Goal: Task Accomplishment & Management: Manage account settings

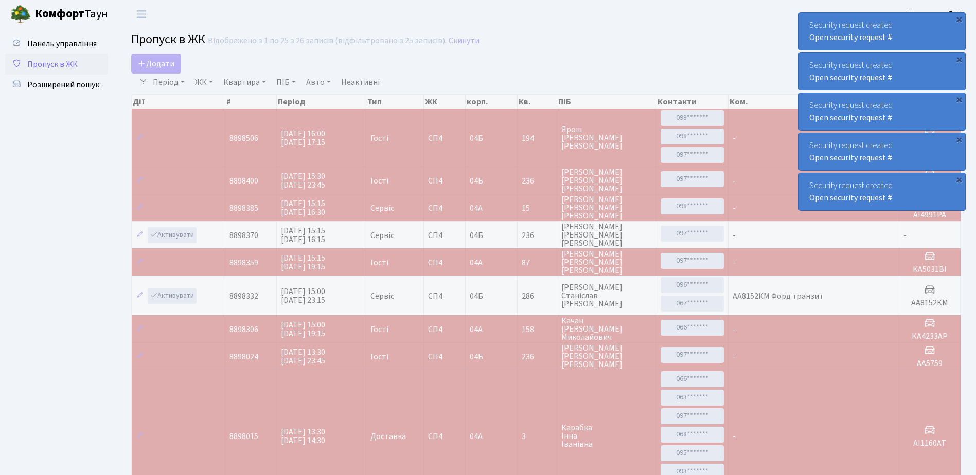
select select "25"
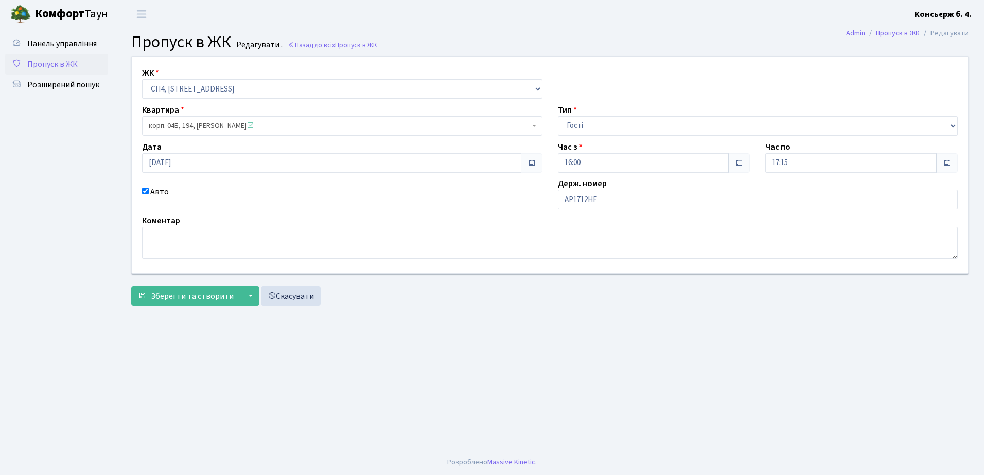
click at [27, 57] on link "Пропуск в ЖК" at bounding box center [56, 64] width 103 height 21
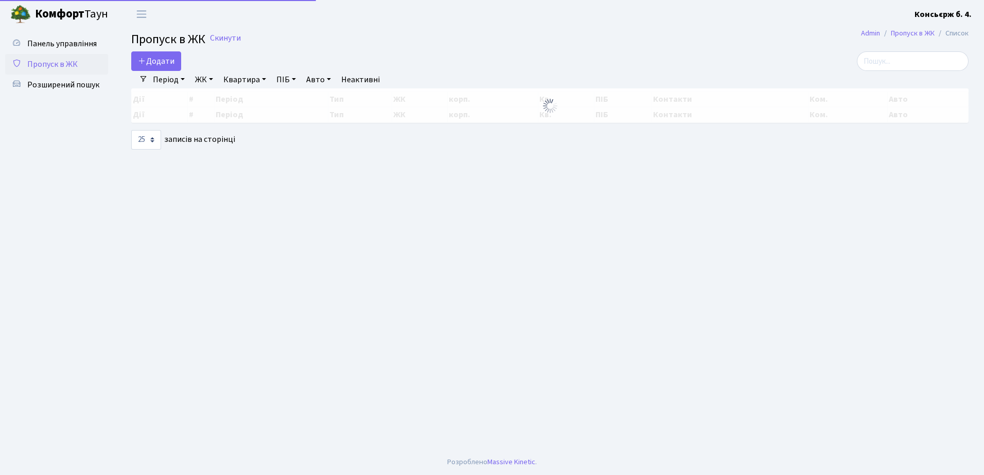
select select "25"
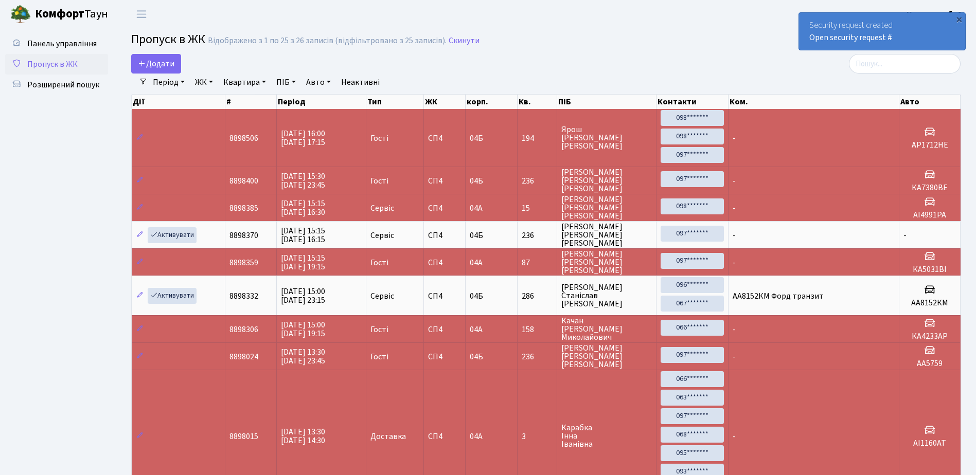
click at [94, 66] on link "Пропуск в ЖК" at bounding box center [56, 64] width 103 height 21
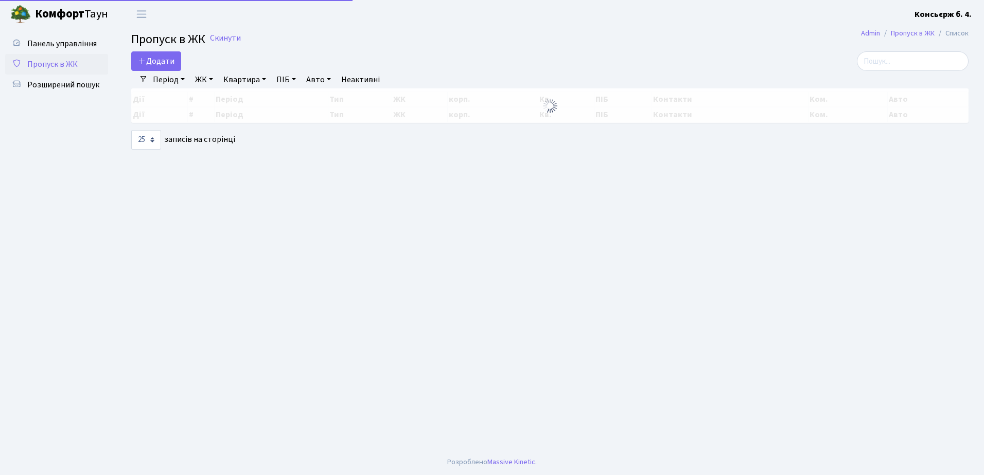
select select "25"
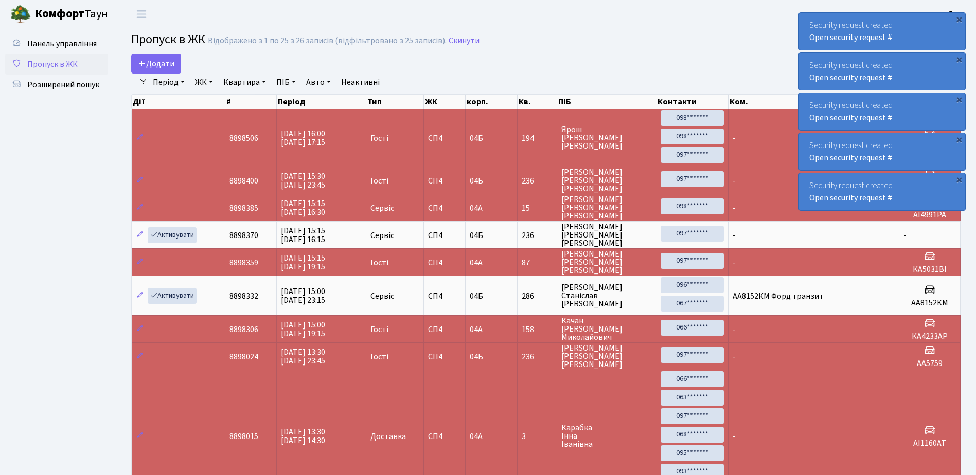
click at [64, 72] on link "Пропуск в ЖК" at bounding box center [56, 64] width 103 height 21
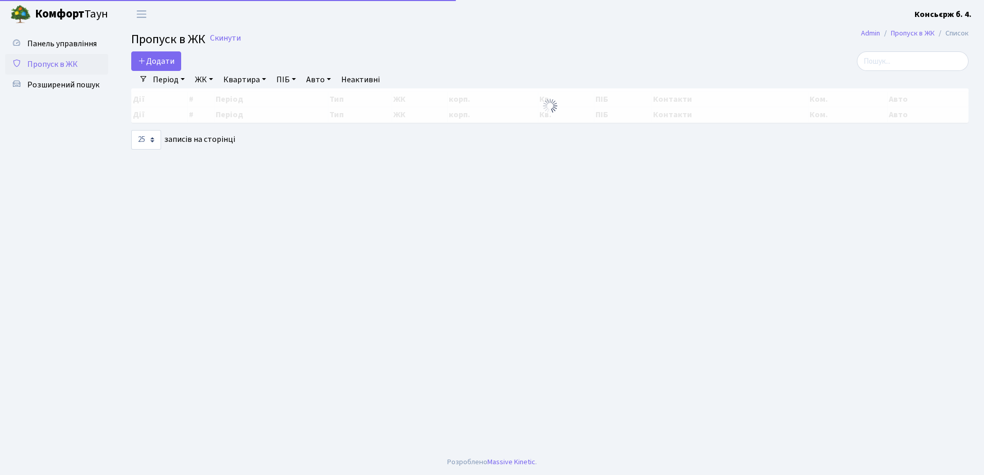
select select "25"
